Goal: Transaction & Acquisition: Purchase product/service

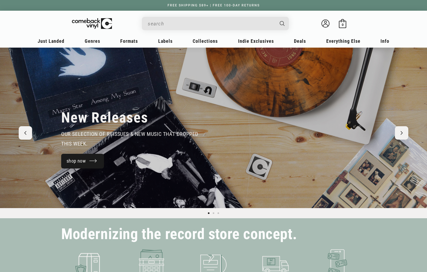
click at [79, 161] on link "shop now" at bounding box center [82, 161] width 43 height 15
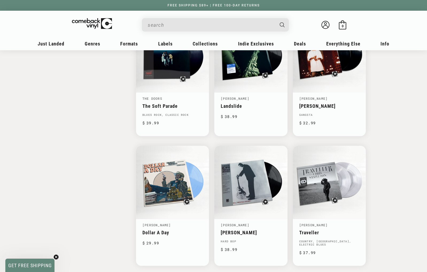
scroll to position [747, 0]
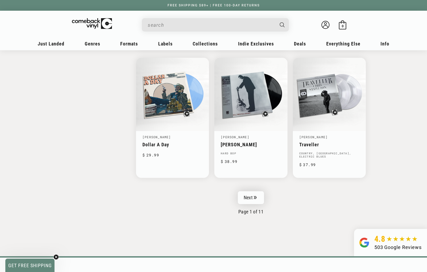
click at [252, 199] on link "Next" at bounding box center [251, 197] width 26 height 13
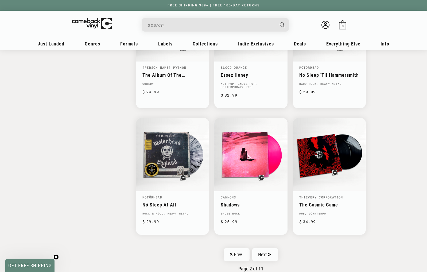
scroll to position [763, 0]
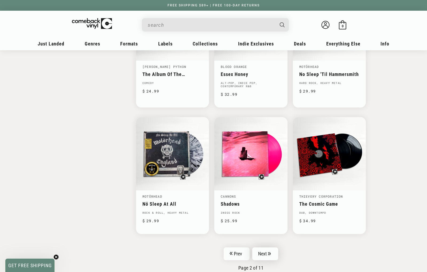
click at [264, 253] on link "Next" at bounding box center [265, 253] width 26 height 13
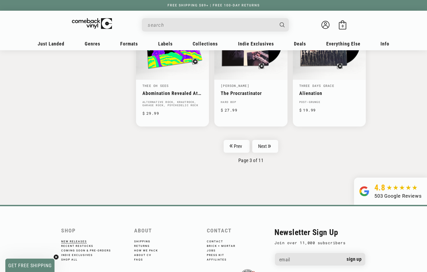
scroll to position [868, 0]
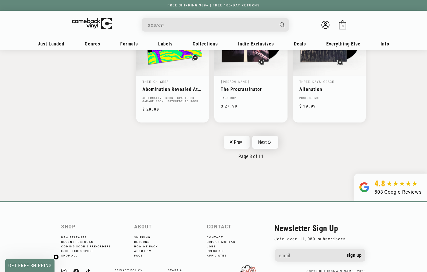
click at [264, 145] on link "Next" at bounding box center [265, 142] width 26 height 13
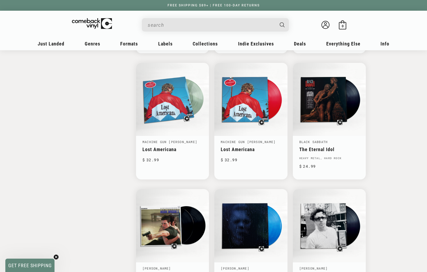
scroll to position [720, 0]
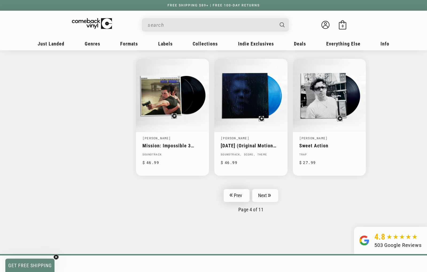
click at [229, 196] on link "Prev" at bounding box center [237, 195] width 26 height 13
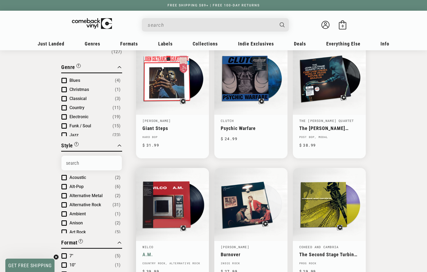
scroll to position [92, 0]
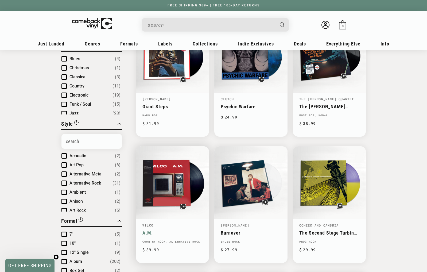
click at [148, 233] on link "A.M." at bounding box center [173, 233] width 60 height 6
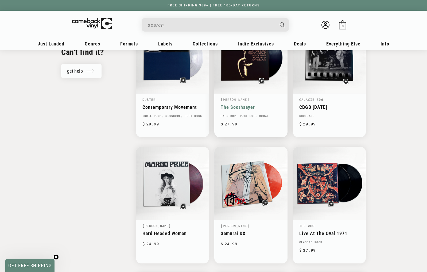
scroll to position [602, 0]
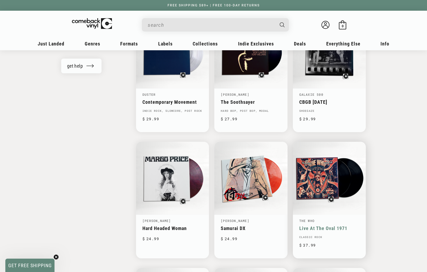
click at [308, 226] on link "Live At The Oval 1971" at bounding box center [330, 228] width 60 height 6
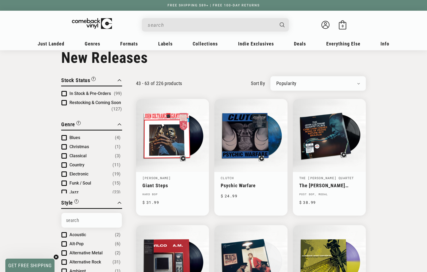
scroll to position [14, 0]
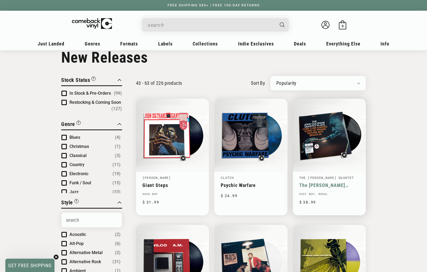
click at [321, 187] on link "The [PERSON_NAME] Quartet Plays" at bounding box center [330, 185] width 60 height 6
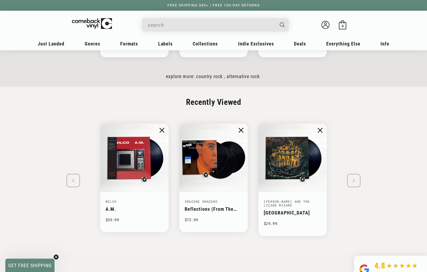
scroll to position [859, 0]
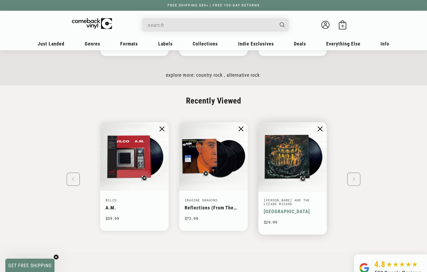
click at [279, 211] on link "Phantom Island" at bounding box center [287, 212] width 46 height 6
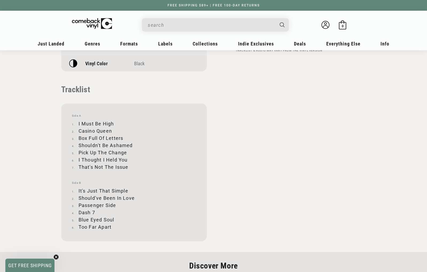
scroll to position [491, 0]
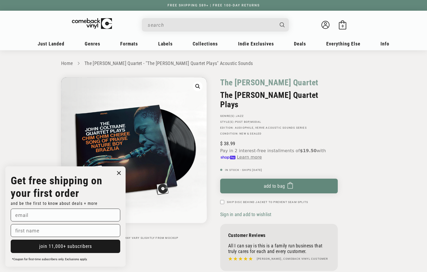
scroll to position [0, 0]
click at [120, 171] on circle "Close dialog" at bounding box center [119, 173] width 8 height 8
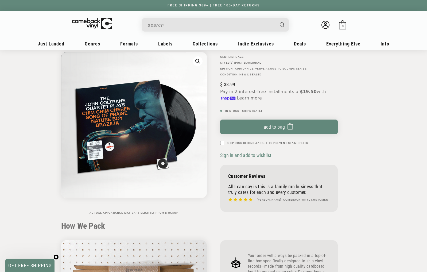
scroll to position [17, 0]
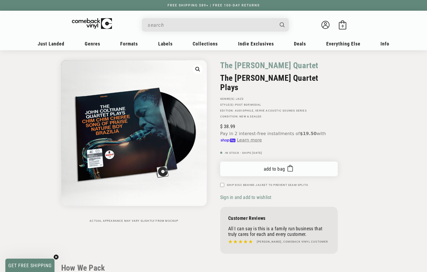
click at [272, 164] on button "Add to bag Added to bag" at bounding box center [279, 169] width 118 height 15
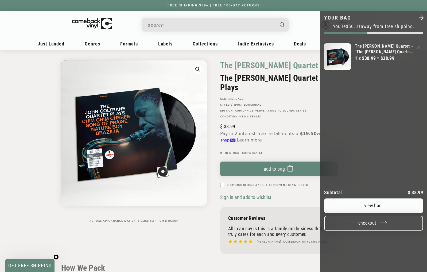
click at [375, 216] on button "Checkout" at bounding box center [373, 223] width 99 height 15
